Goal: Find specific page/section: Find specific page/section

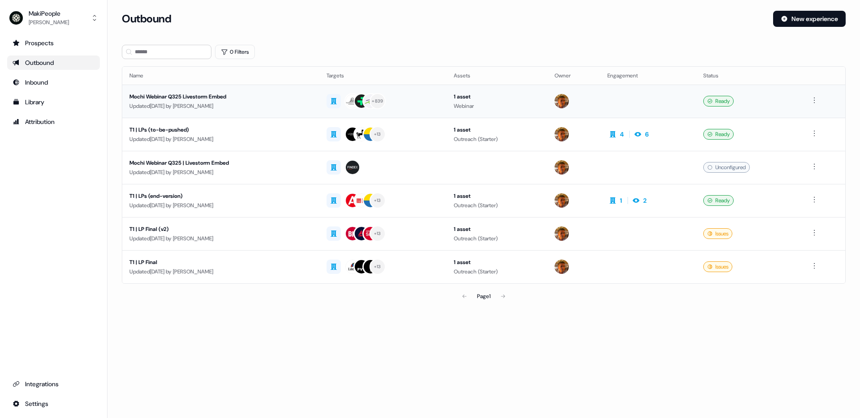
click at [266, 105] on div "Updated [DATE] by [PERSON_NAME]" at bounding box center [220, 106] width 183 height 9
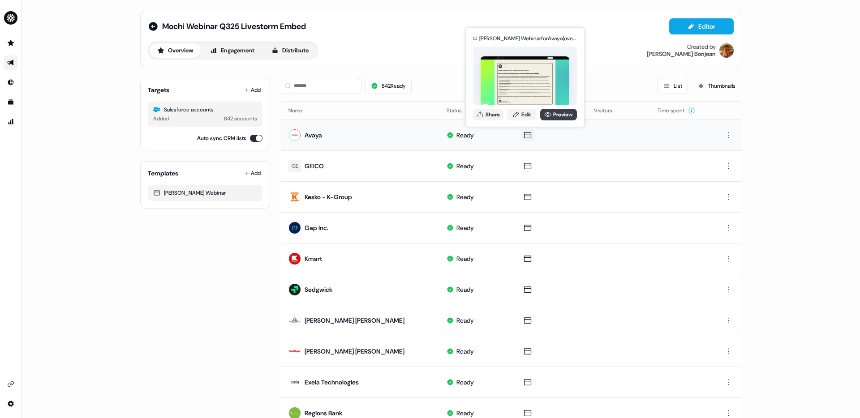
click at [555, 117] on link "Preview" at bounding box center [558, 115] width 37 height 12
